Goal: Task Accomplishment & Management: Manage account settings

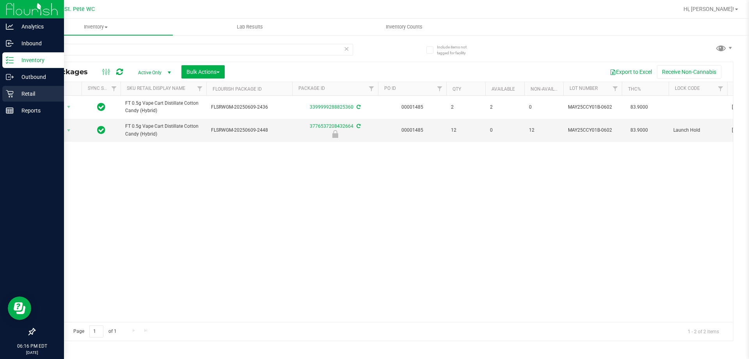
click at [8, 89] on div "Retail" at bounding box center [33, 94] width 62 height 16
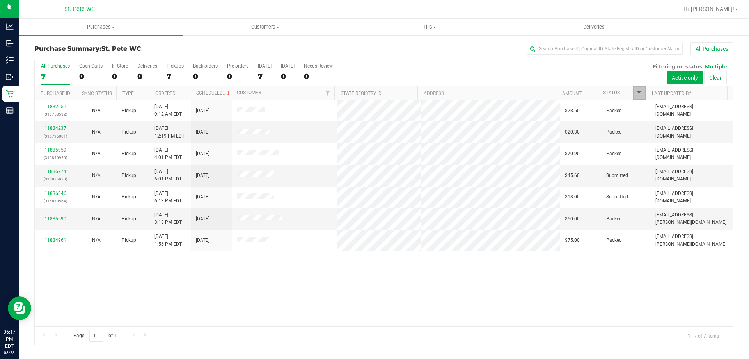
click at [641, 91] on span "Filter" at bounding box center [639, 93] width 6 height 6
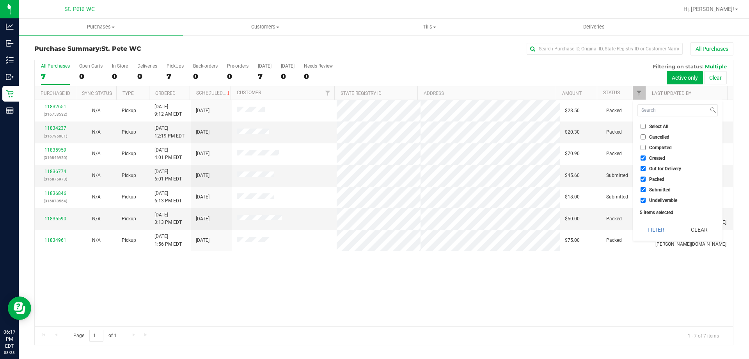
click at [652, 158] on span "Created" at bounding box center [657, 158] width 16 height 5
click at [646, 158] on input "Created" at bounding box center [643, 157] width 5 height 5
checkbox input "false"
click at [659, 170] on span "Out for Delivery" at bounding box center [665, 168] width 32 height 5
click at [646, 170] on input "Out for Delivery" at bounding box center [643, 168] width 5 height 5
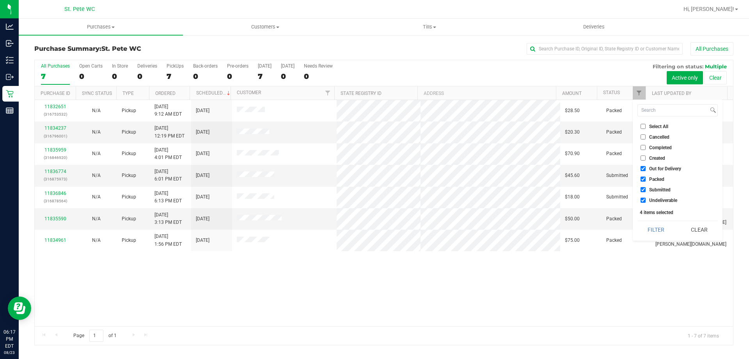
checkbox input "false"
click at [660, 181] on span "Packed" at bounding box center [656, 179] width 15 height 5
click at [646, 181] on input "Packed" at bounding box center [643, 178] width 5 height 5
checkbox input "false"
click at [662, 199] on span "Undeliverable" at bounding box center [663, 200] width 28 height 5
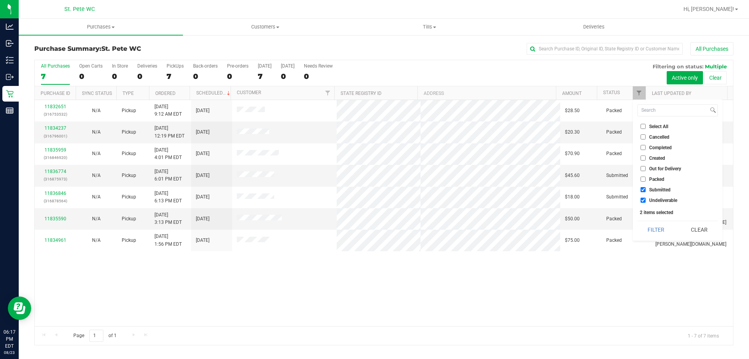
click at [646, 199] on input "Undeliverable" at bounding box center [643, 199] width 5 height 5
checkbox input "false"
click at [662, 227] on button "Filter" at bounding box center [656, 229] width 37 height 17
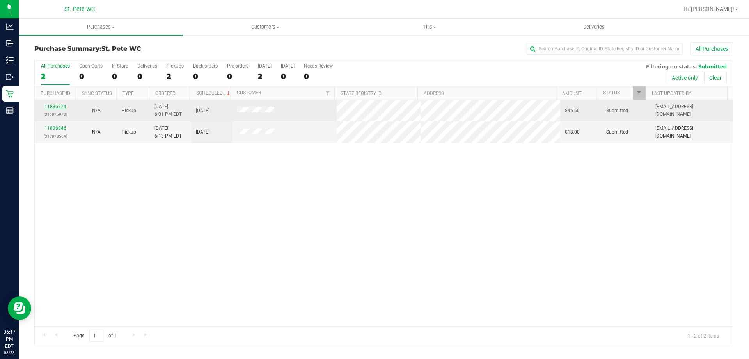
click at [57, 109] on link "11836774" at bounding box center [55, 106] width 22 height 5
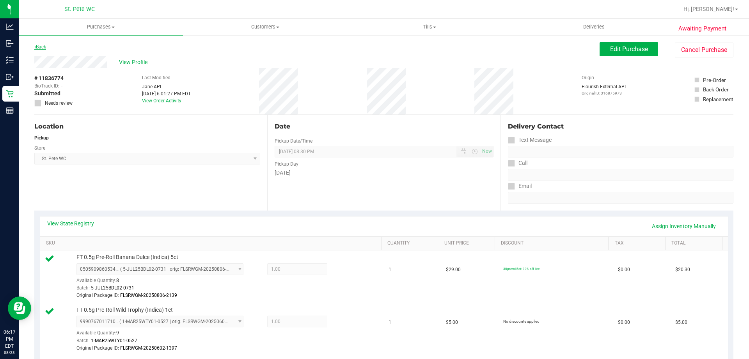
click at [42, 46] on link "Back" at bounding box center [40, 46] width 12 height 5
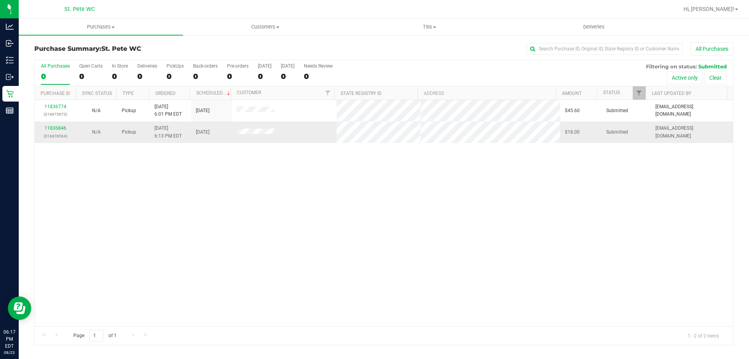
click at [60, 125] on div "11836846 (316878564)" at bounding box center [55, 131] width 32 height 15
click at [56, 125] on div "11836846 (316878564)" at bounding box center [55, 131] width 32 height 15
click at [56, 126] on link "11836846" at bounding box center [55, 127] width 22 height 5
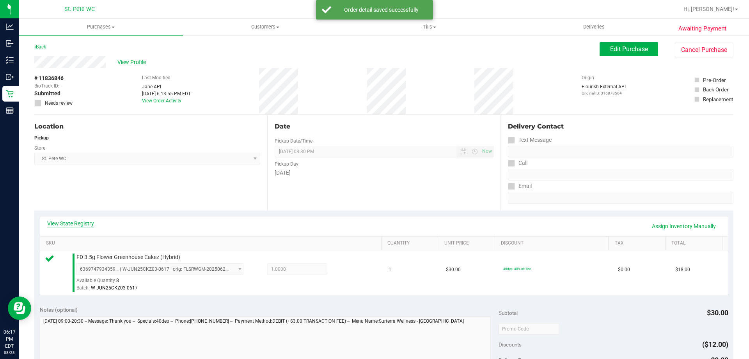
scroll to position [66, 0]
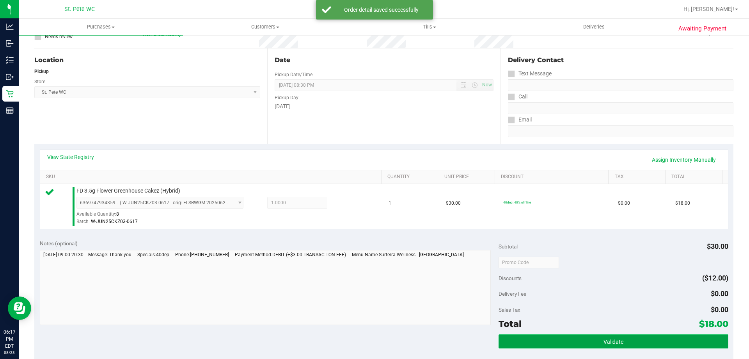
click at [649, 336] on button "Validate" at bounding box center [613, 341] width 229 height 14
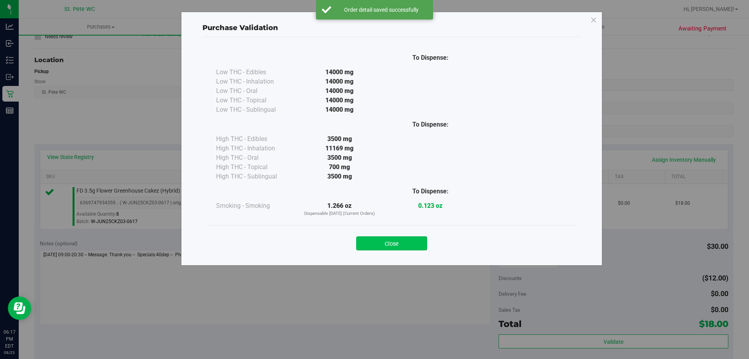
click at [424, 236] on button "Close" at bounding box center [391, 243] width 71 height 14
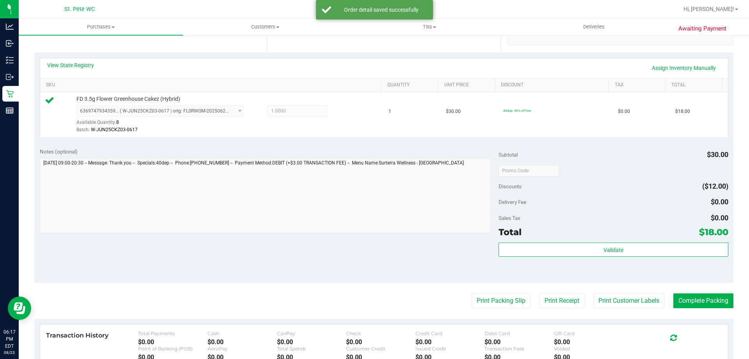
scroll to position [197, 0]
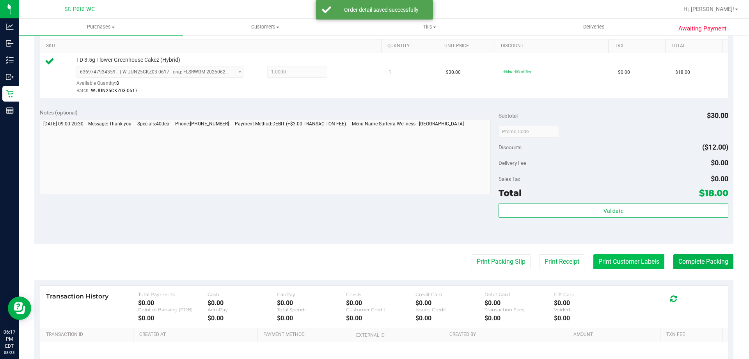
click at [634, 267] on button "Print Customer Labels" at bounding box center [629, 261] width 71 height 15
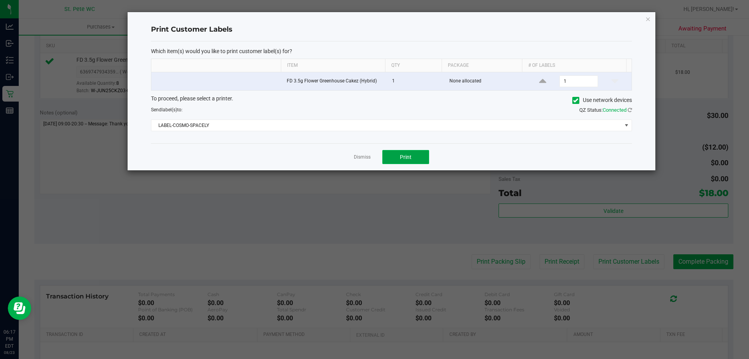
click at [411, 153] on button "Print" at bounding box center [405, 157] width 47 height 14
click at [650, 17] on icon "button" at bounding box center [647, 18] width 5 height 9
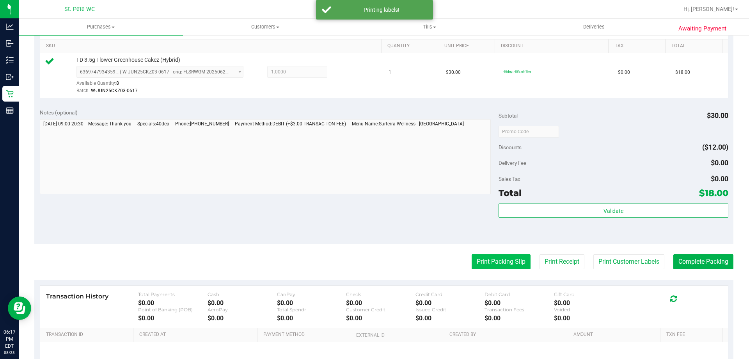
click at [486, 254] on button "Print Packing Slip" at bounding box center [501, 261] width 59 height 15
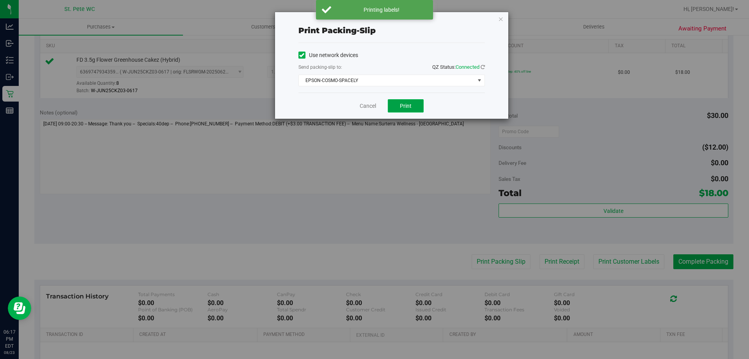
click at [406, 106] on span "Print" at bounding box center [406, 106] width 12 height 6
click at [489, 26] on div "Print packing-slip Use network devices Send packing-slip to: QZ Status: Connect…" at bounding box center [391, 65] width 233 height 107
click at [491, 26] on div "Print packing-slip Use network devices Send packing-slip to: QZ Status: Connect…" at bounding box center [391, 65] width 233 height 107
click at [501, 21] on icon "button" at bounding box center [500, 18] width 5 height 9
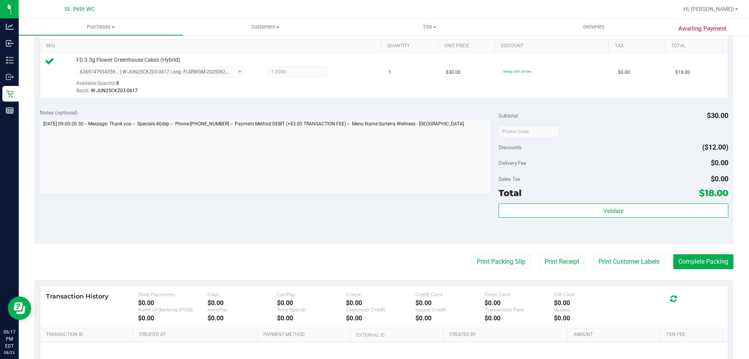
click at [544, 186] on div "Total $18.00" at bounding box center [613, 193] width 229 height 14
click at [548, 196] on div "Total $18.00" at bounding box center [613, 193] width 229 height 14
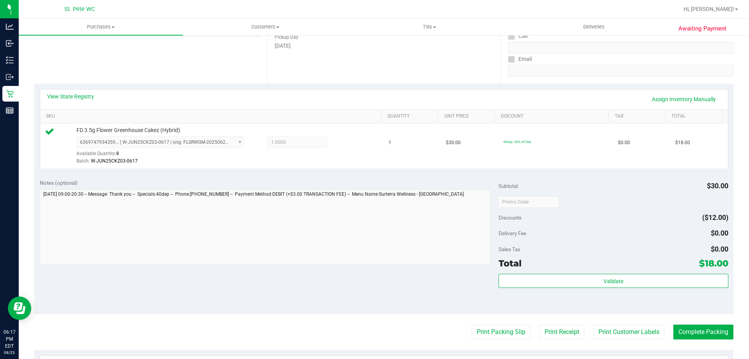
scroll to position [123, 0]
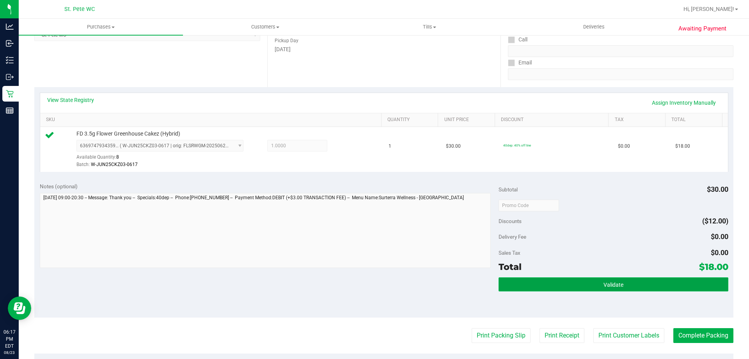
click at [549, 281] on button "Validate" at bounding box center [613, 284] width 229 height 14
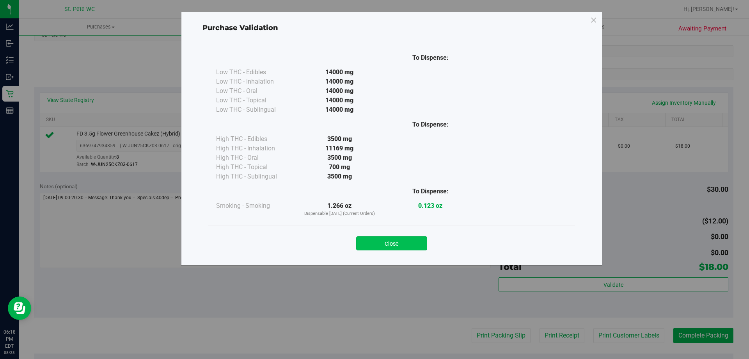
click at [370, 246] on button "Close" at bounding box center [391, 243] width 71 height 14
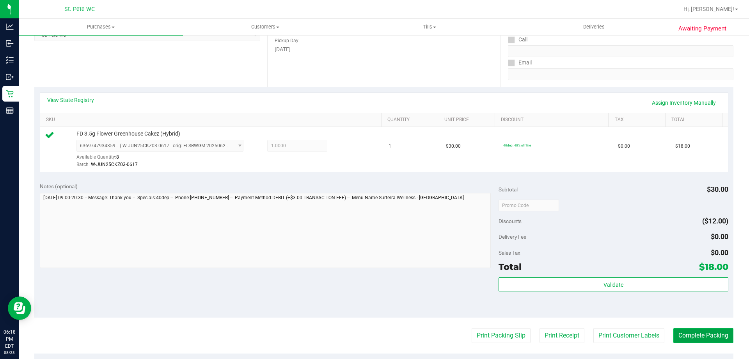
click at [702, 334] on button "Complete Packing" at bounding box center [704, 335] width 60 height 15
